Goal: Find contact information: Find contact information

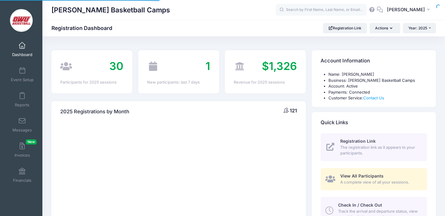
select select
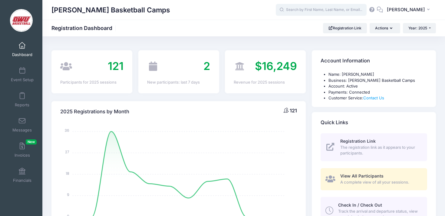
click at [320, 14] on input "text" at bounding box center [321, 10] width 91 height 12
click at [28, 109] on link "Reports" at bounding box center [22, 99] width 29 height 21
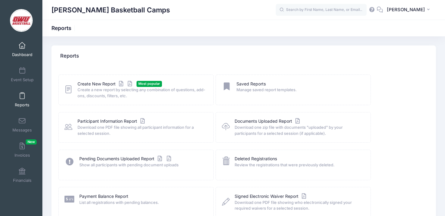
click at [13, 50] on link "Dashboard" at bounding box center [22, 49] width 29 height 21
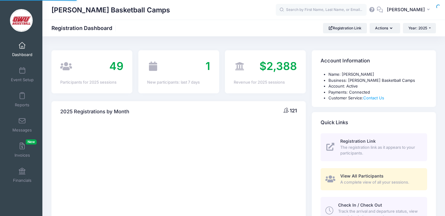
select select
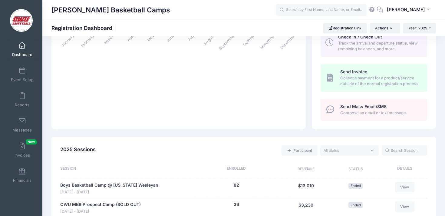
scroll to position [192, 0]
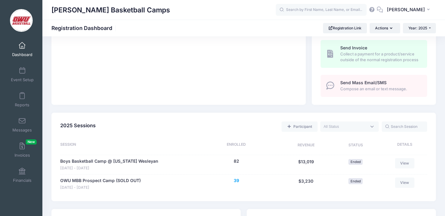
click at [238, 179] on button "39" at bounding box center [236, 180] width 5 height 6
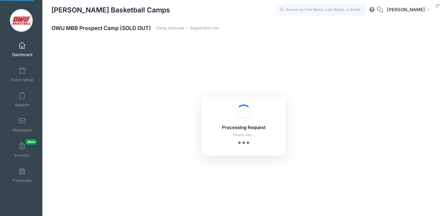
select select "10"
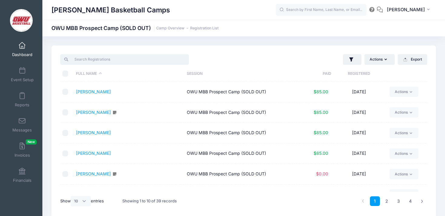
click at [162, 61] on input "search" at bounding box center [124, 59] width 129 height 10
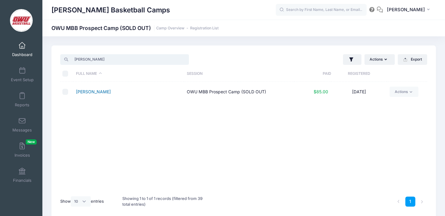
type input "redd"
click at [94, 92] on link "[PERSON_NAME]" at bounding box center [93, 91] width 35 height 5
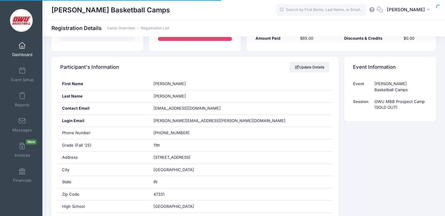
scroll to position [87, 0]
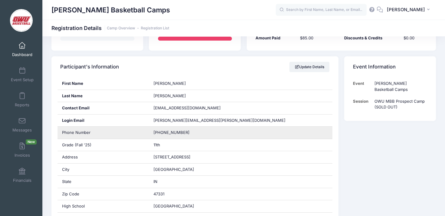
click at [169, 134] on span "[PHONE_NUMBER]" at bounding box center [171, 132] width 36 height 5
copy div "[PHONE_NUMBER]"
